Goal: Connect with others: Connect with other users

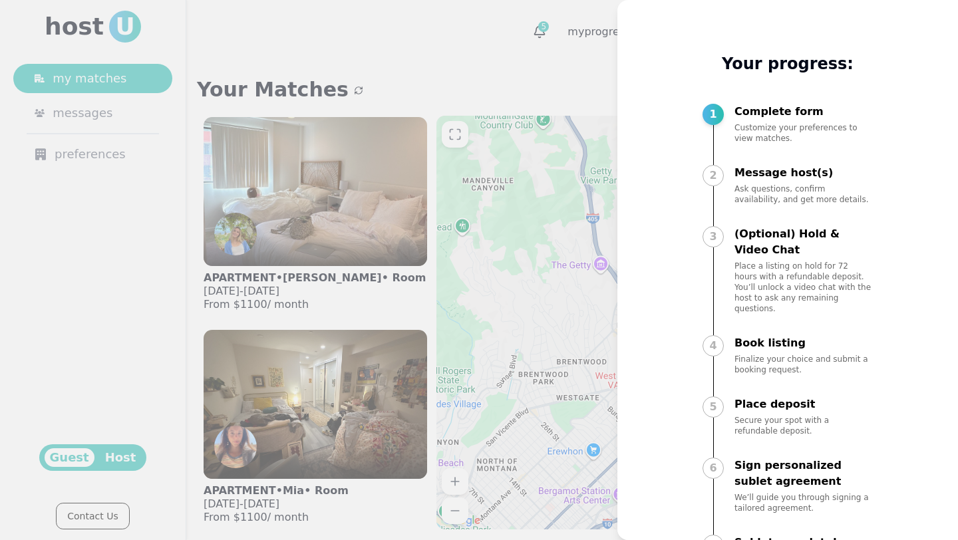
click at [498, 61] on div at bounding box center [479, 270] width 958 height 540
click at [552, 11] on div at bounding box center [479, 270] width 958 height 540
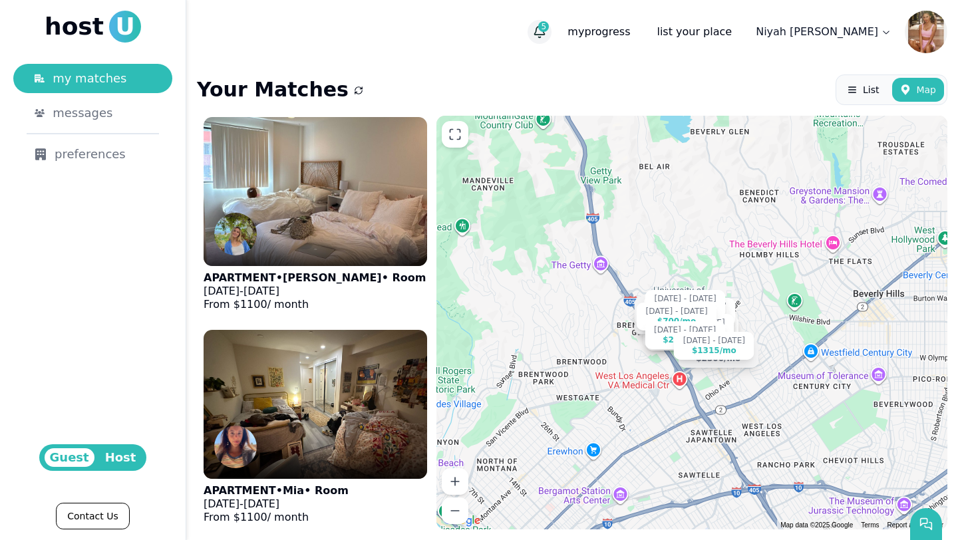
click at [546, 37] on icon "button" at bounding box center [539, 31] width 13 height 13
